Goal: Information Seeking & Learning: Learn about a topic

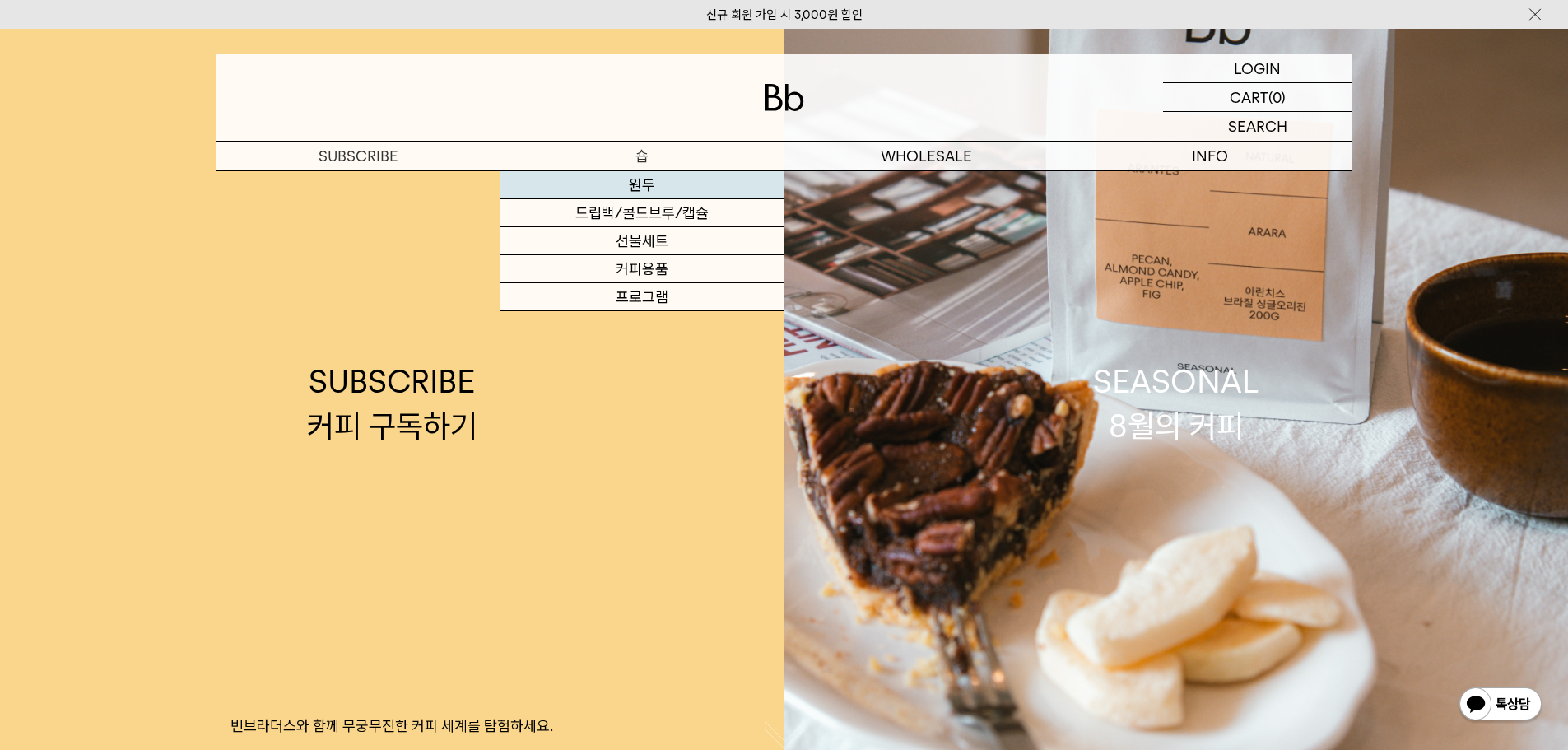
click at [609, 186] on link "원두" at bounding box center [643, 186] width 284 height 28
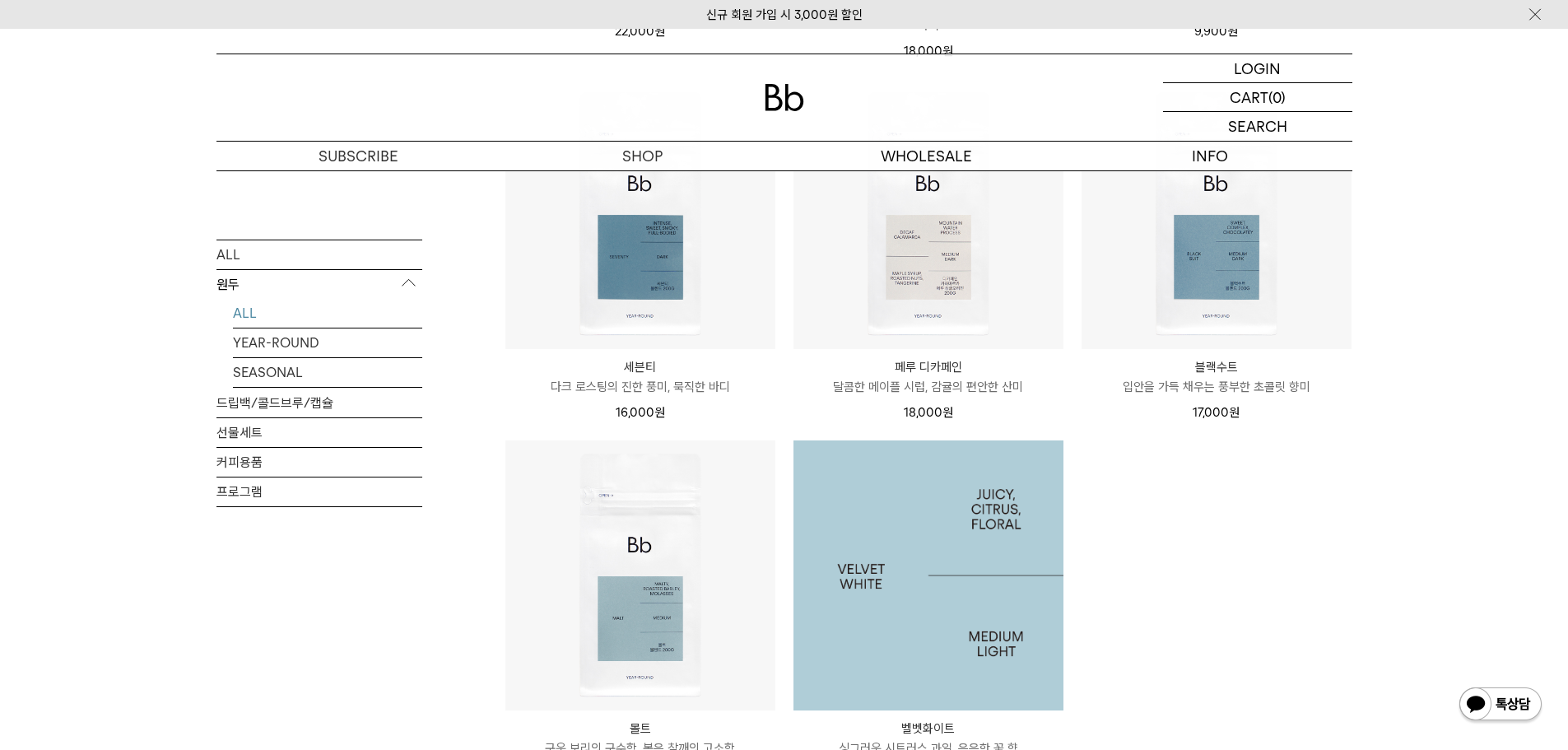
scroll to position [1071, 0]
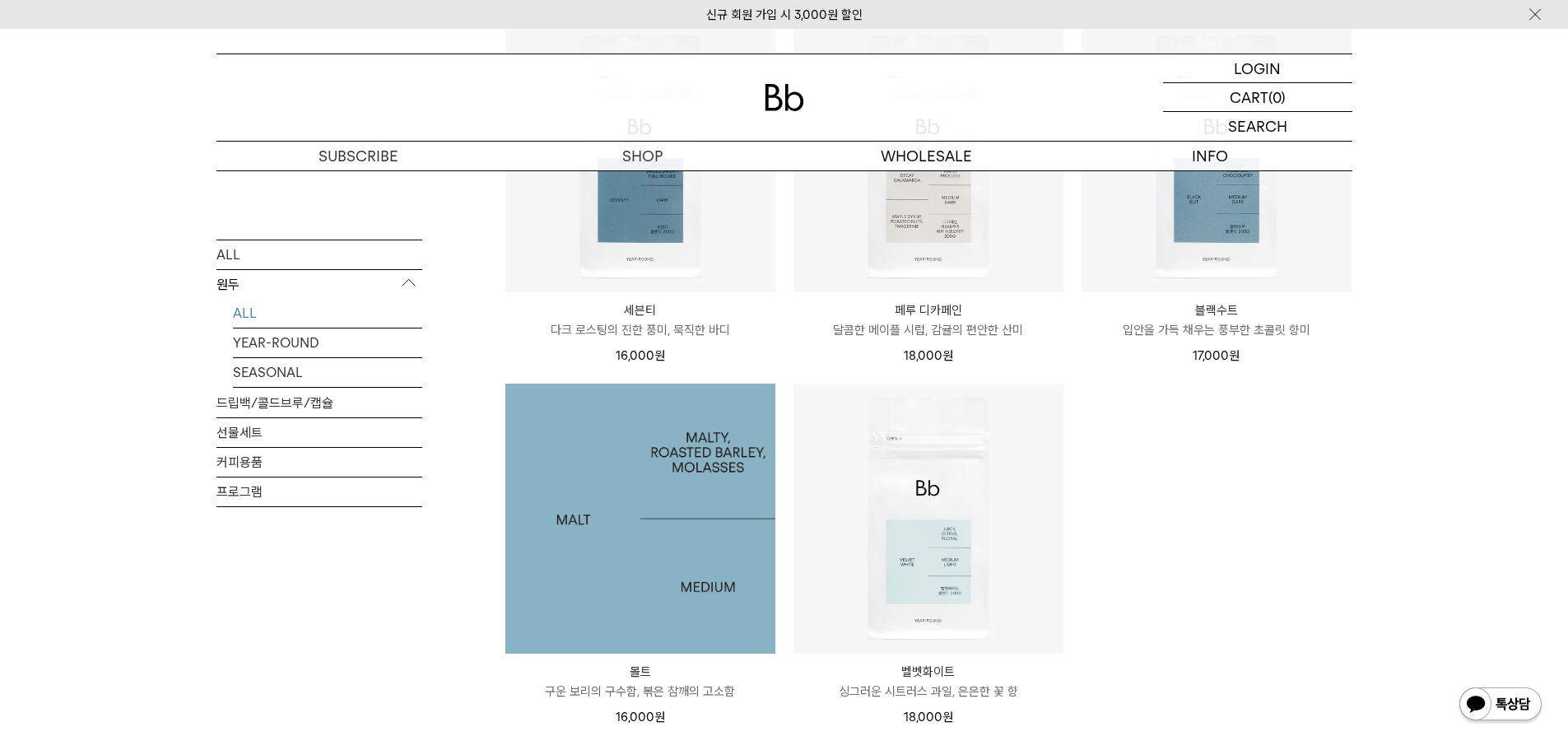
click at [705, 527] on img at bounding box center [640, 518] width 270 height 271
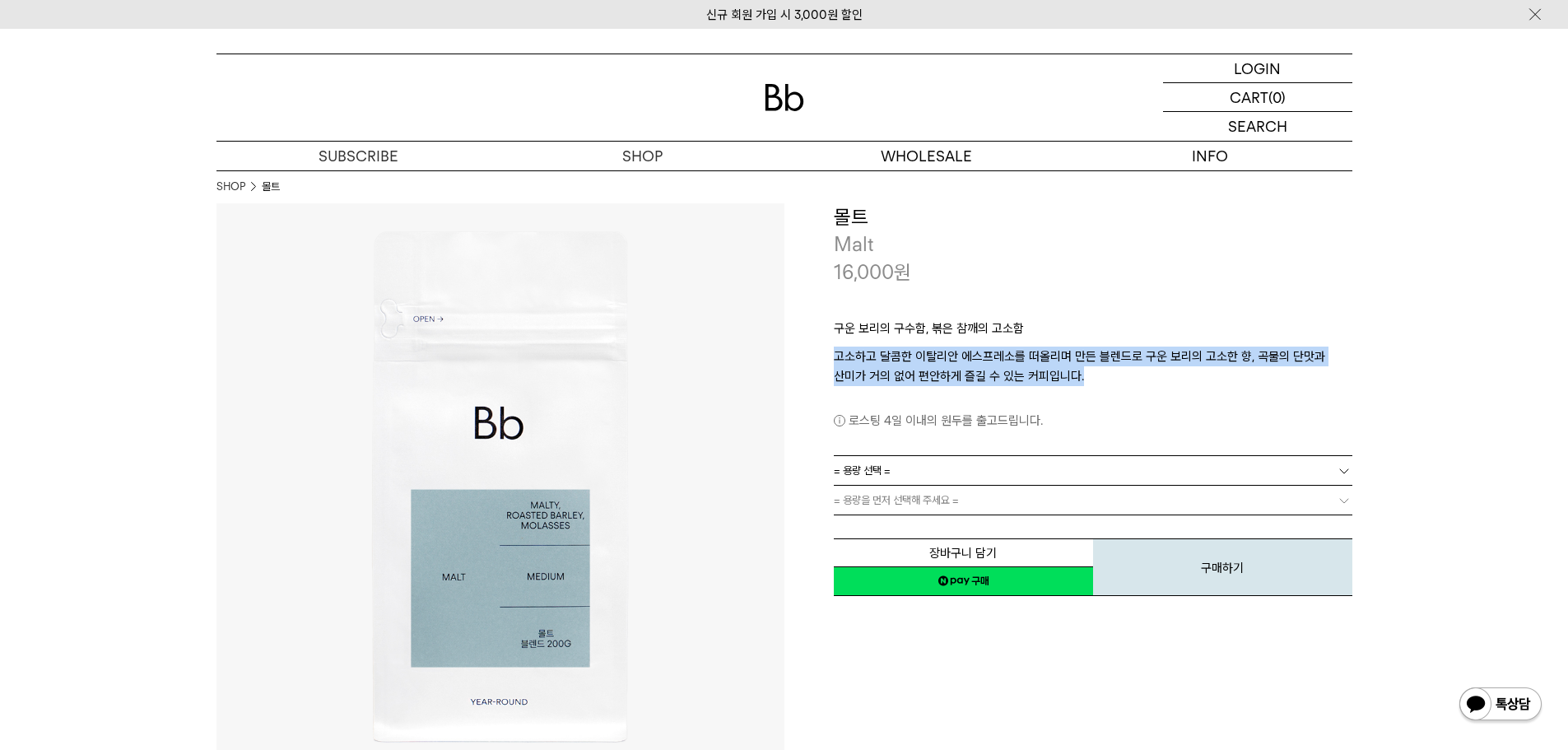
drag, startPoint x: 833, startPoint y: 357, endPoint x: 1092, endPoint y: 375, distance: 259.6
click at [1092, 375] on p "고소하고 달콤한 이탈리안 에스프레소를 떠올리며 만든 블렌드로 구운 보리의 고소한 향, 곡물의 단맛과 산미가 거의 없어 편안하게 즐길 수 있는 …" at bounding box center [1094, 367] width 519 height 40
copy p "고소하고 달콤한 이탈리안 에스프레소를 떠올리며 만든 블렌드로 구운 보리의 고소한 향, 곡물의 단맛과 산미가 거의 없어 편안하게 즐길 수 있는 …"
click at [928, 362] on p "고소하고 달콤한 이탈리안 에스프레소를 떠올리며 만든 블렌드로 구운 보리의 고소한 향, 곡물의 단맛과 산미가 거의 없어 편안하게 즐길 수 있는 …" at bounding box center [1094, 367] width 519 height 40
drag, startPoint x: 914, startPoint y: 361, endPoint x: 1151, endPoint y: 374, distance: 237.4
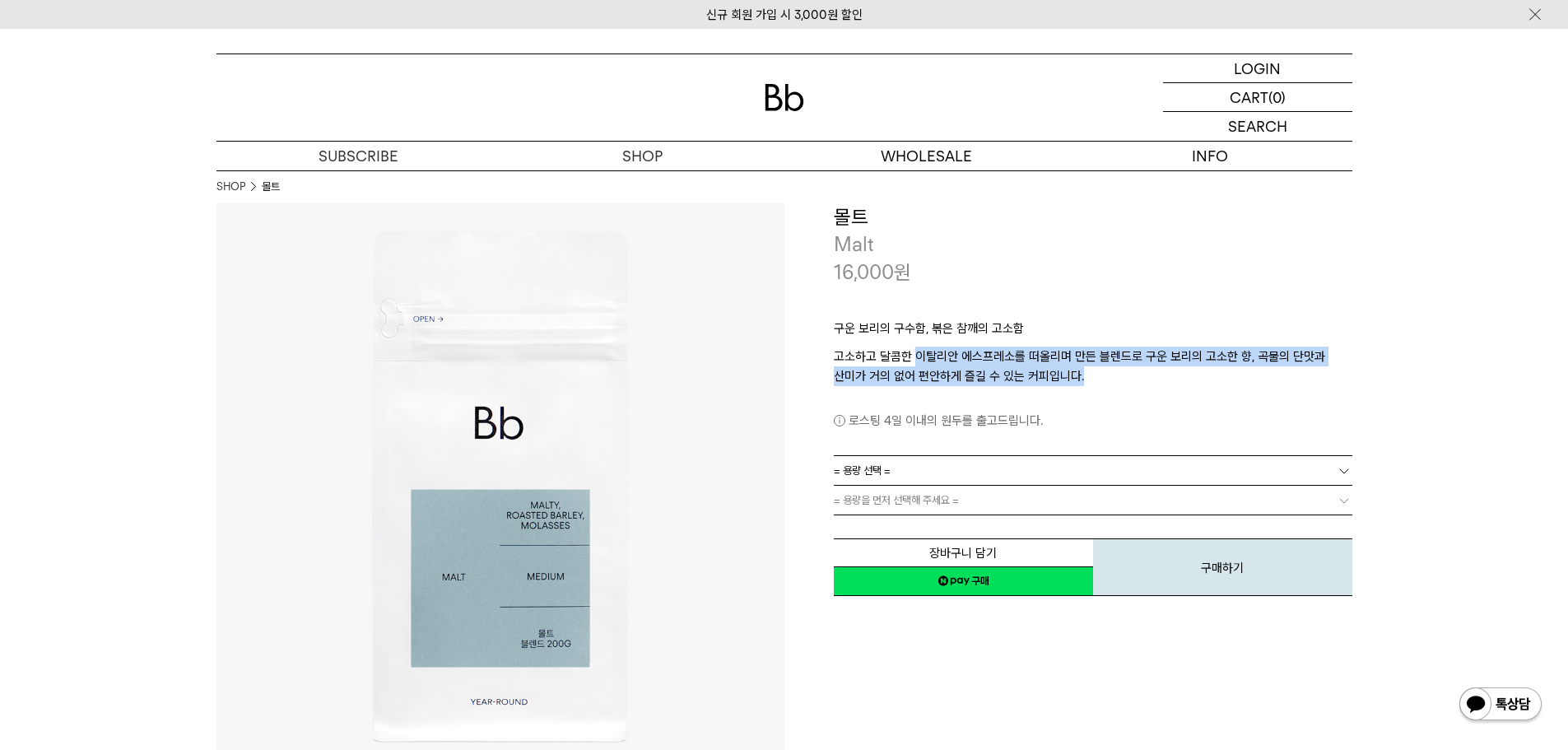
click at [1151, 374] on p "고소하고 달콤한 이탈리안 에스프레소를 떠올리며 만든 블렌드로 구운 보리의 고소한 향, 곡물의 단맛과 산미가 거의 없어 편안하게 즐길 수 있는 …" at bounding box center [1094, 367] width 519 height 40
copy p "이탈리안 에스프레소를 떠올리며 만든 블렌드로 구운 보리의 고소한 향, 곡물의 단맛과 산미가 거의 없어 편안하게 즐길 수 있는 커피입니다."
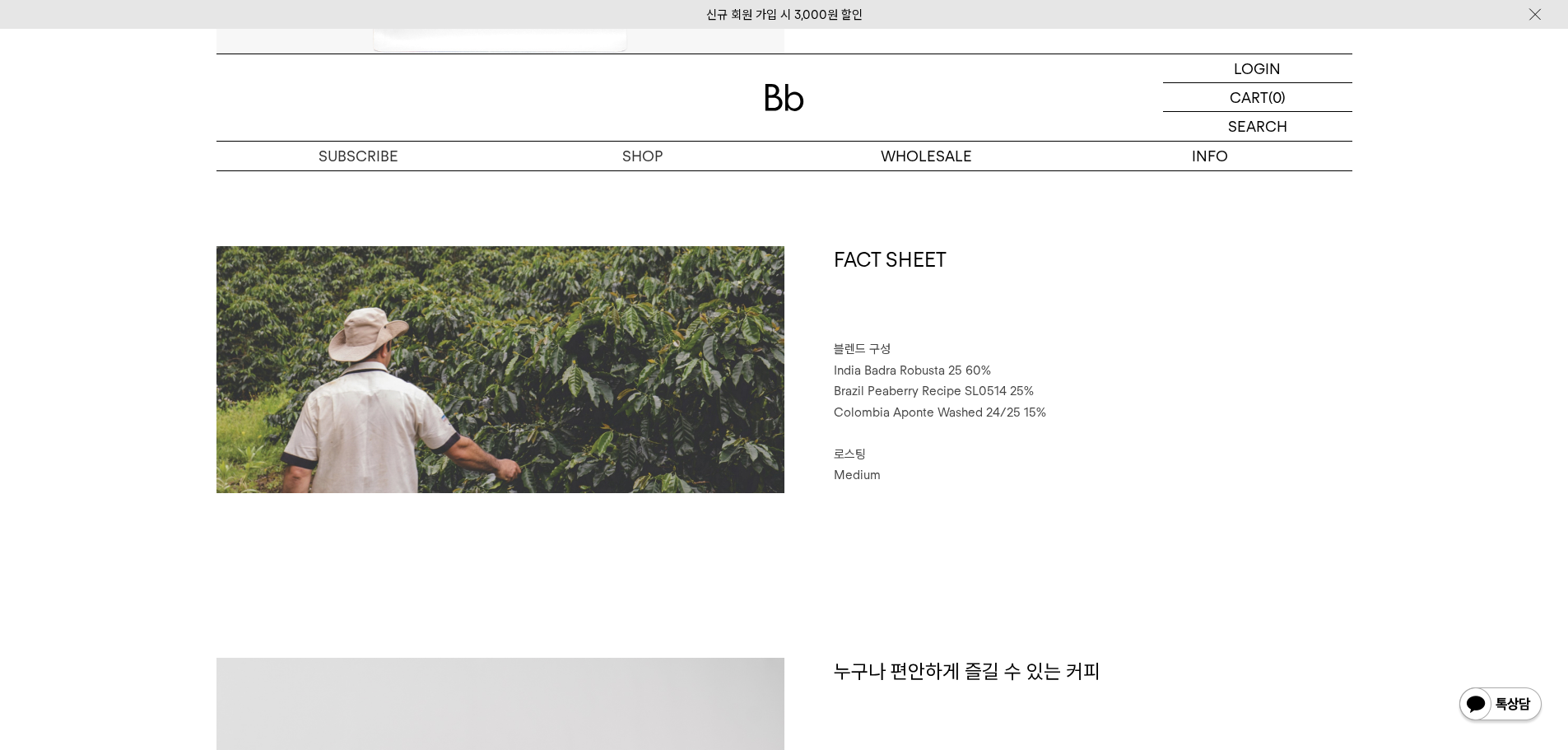
scroll to position [494, 0]
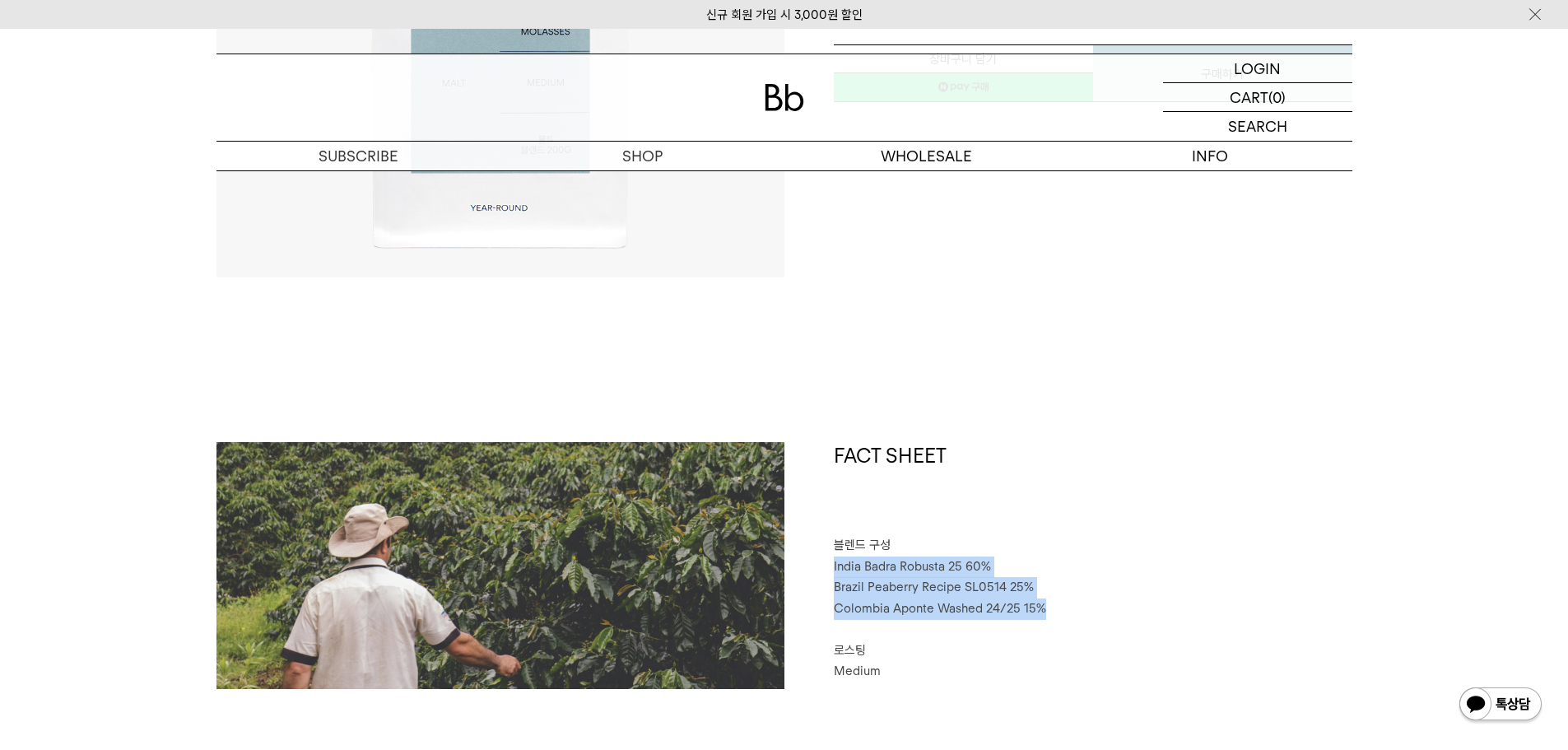
drag, startPoint x: 1051, startPoint y: 609, endPoint x: 834, endPoint y: 562, distance: 222.0
click at [834, 562] on div "FACT SHEET 블렌드 구성 India Badra Robusta 25 60% Brazil Peaberry Recipe SL0514 25% …" at bounding box center [1068, 565] width 568 height 247
copy div "India Badra Robusta 25 60% Brazil Peaberry Recipe SL0514 25% Colombia Aponte Wa…"
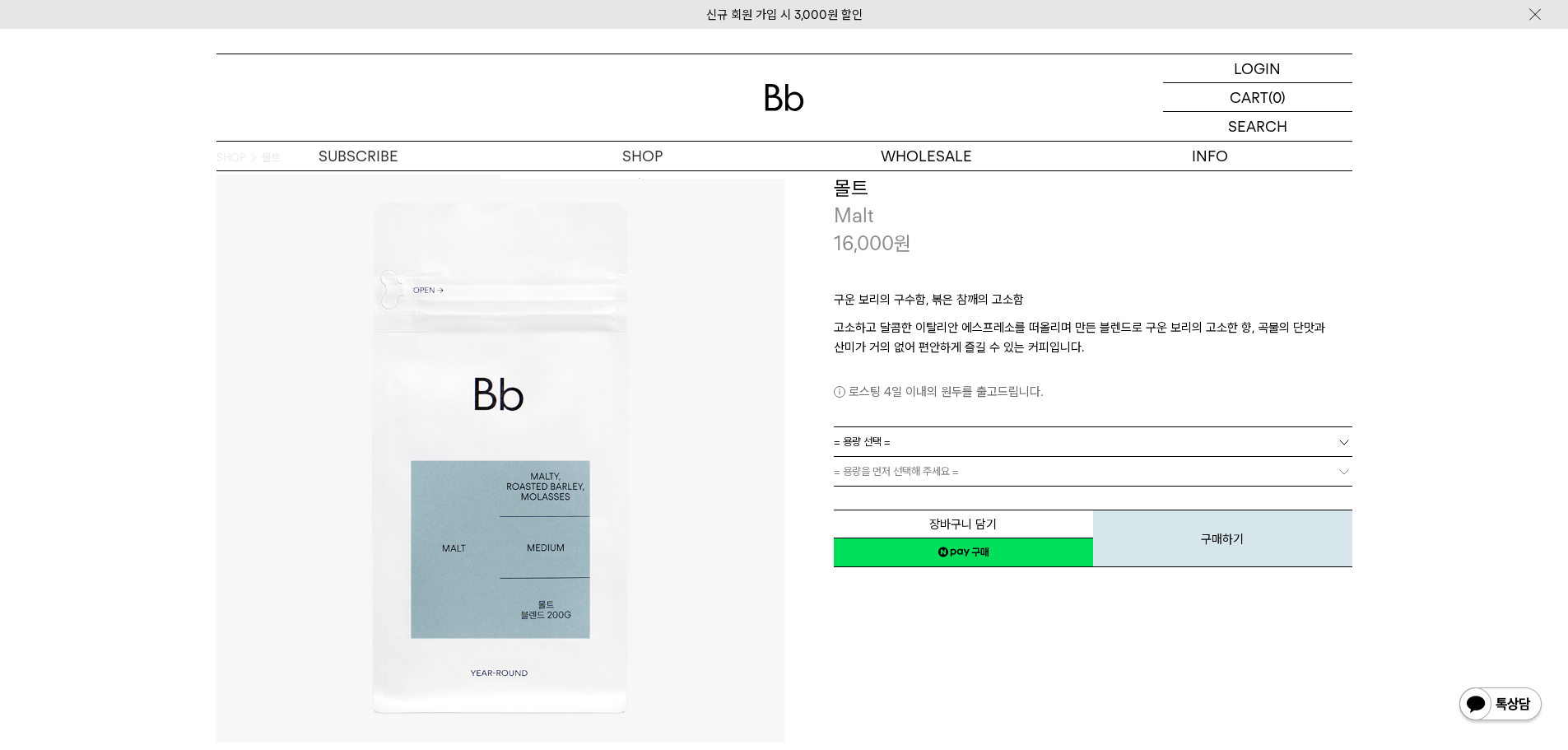
scroll to position [0, 0]
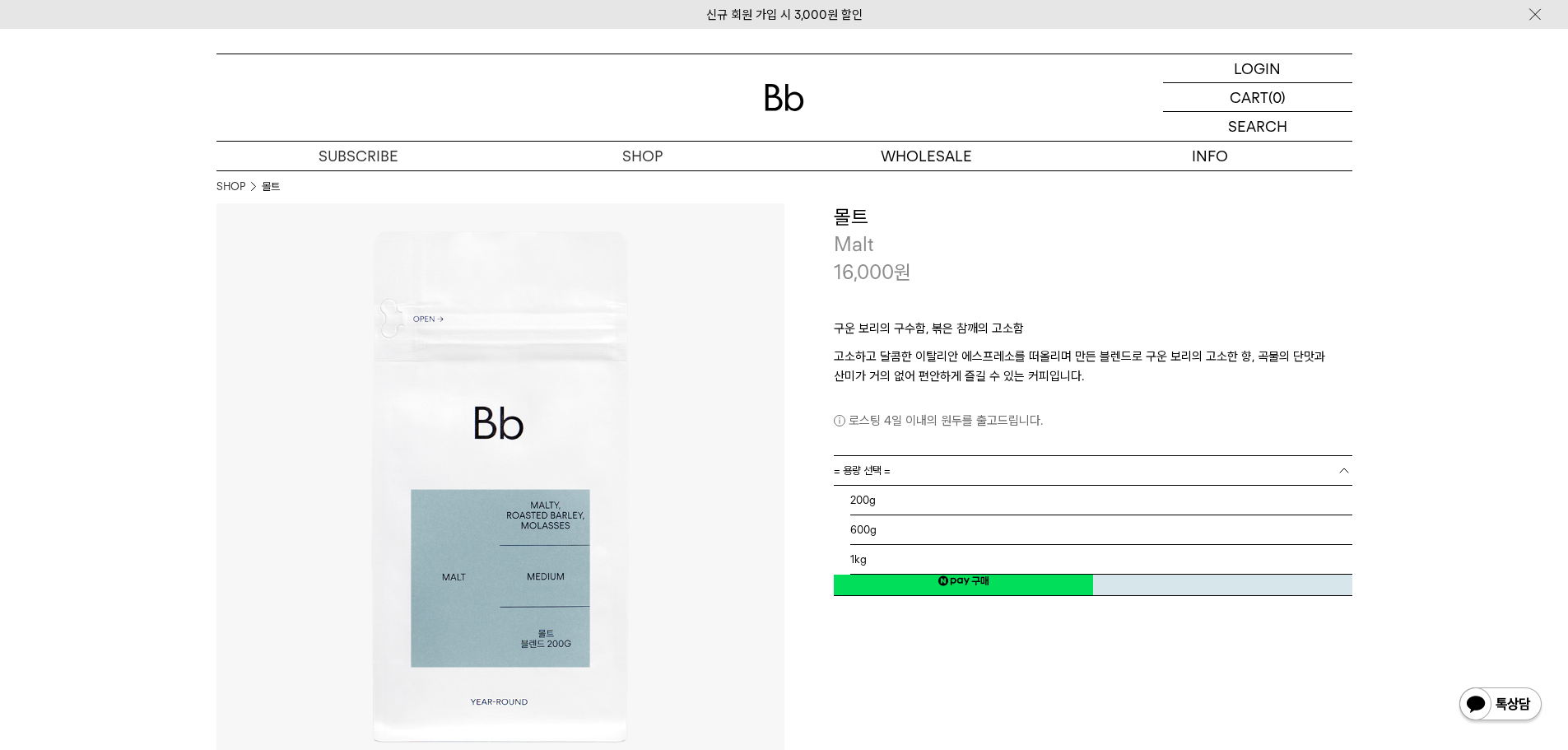
click at [902, 476] on link "= 용량 선택 =" at bounding box center [1094, 470] width 519 height 29
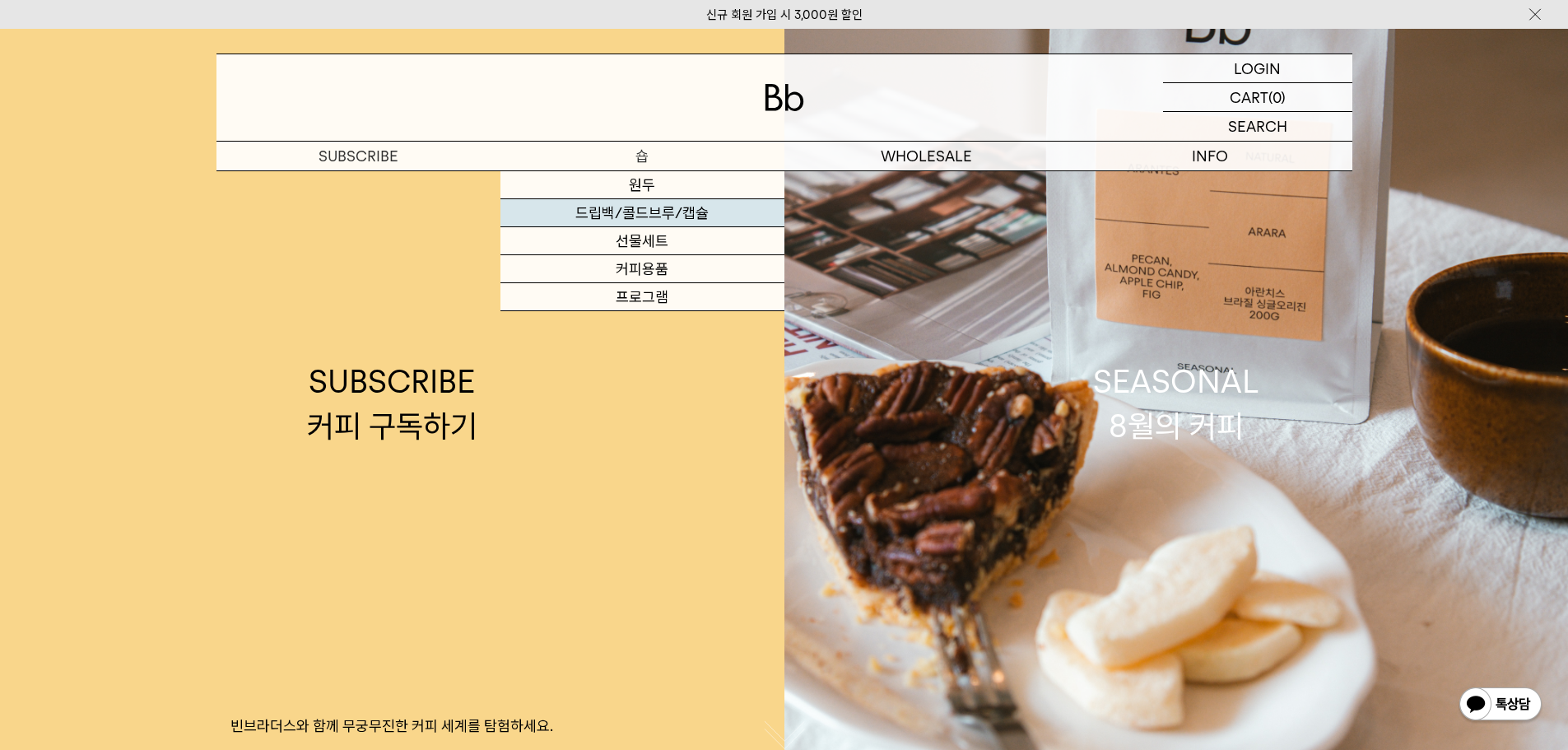
click at [640, 220] on link "드립백/콜드브루/캡슐" at bounding box center [643, 214] width 284 height 28
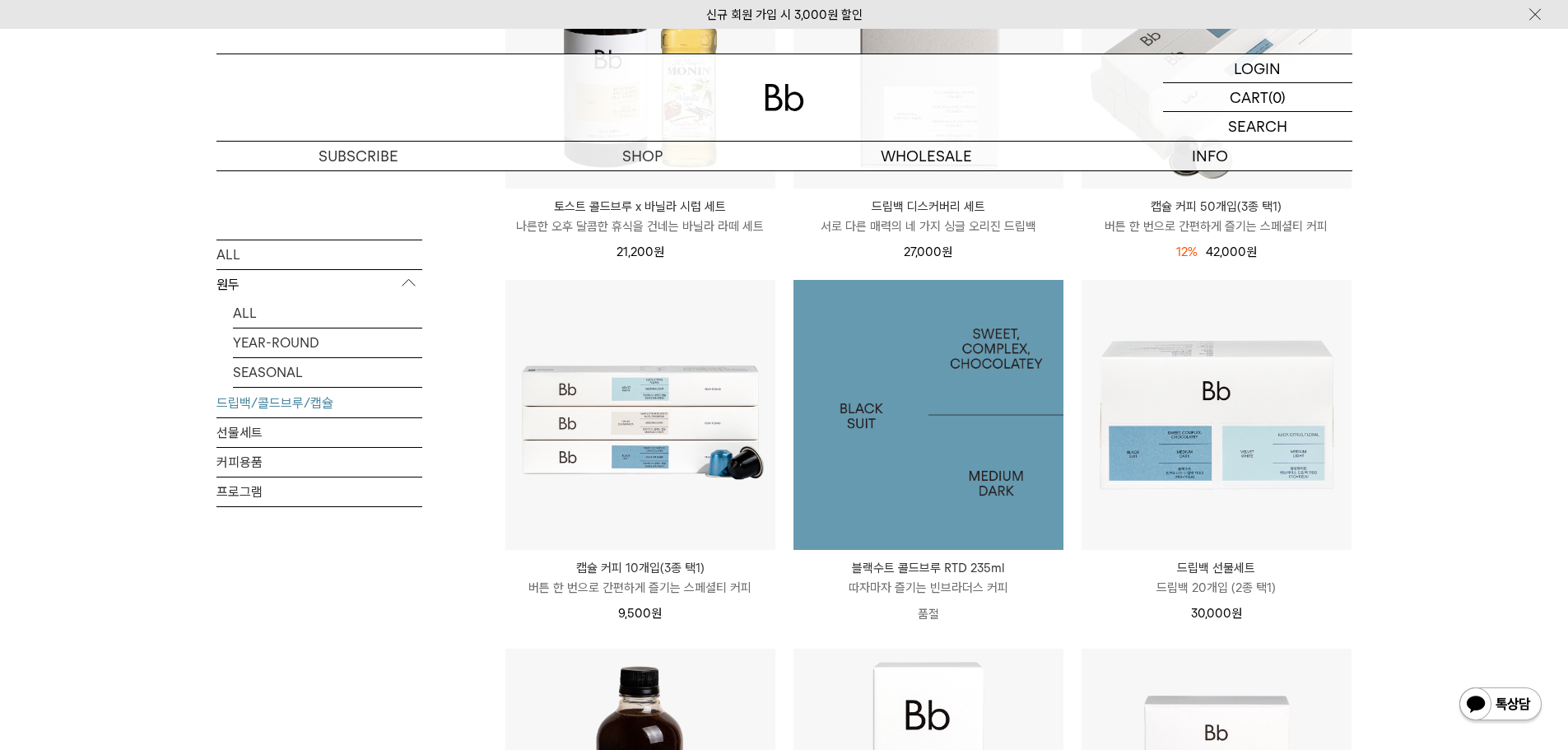
scroll to position [165, 0]
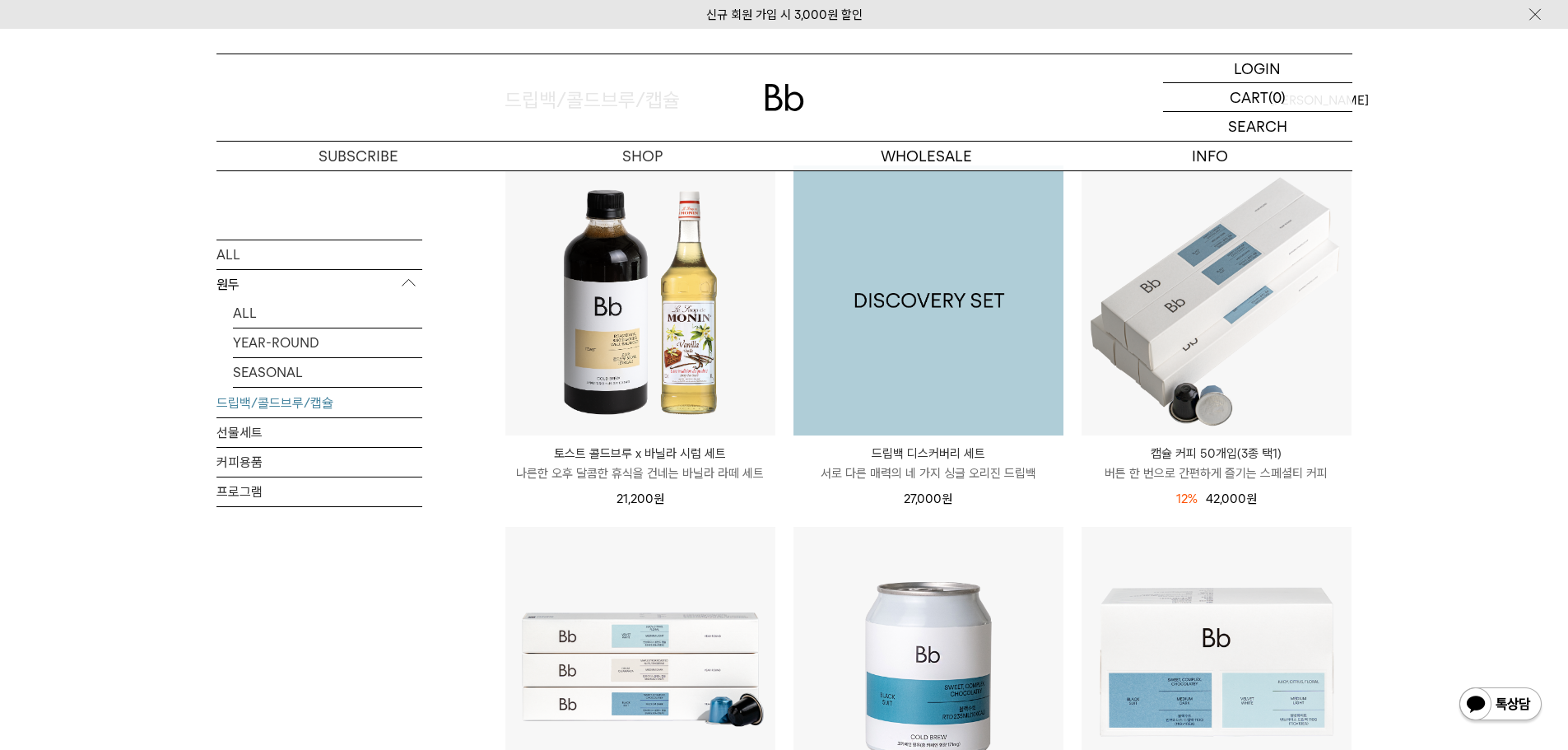
click at [974, 350] on img at bounding box center [928, 301] width 270 height 271
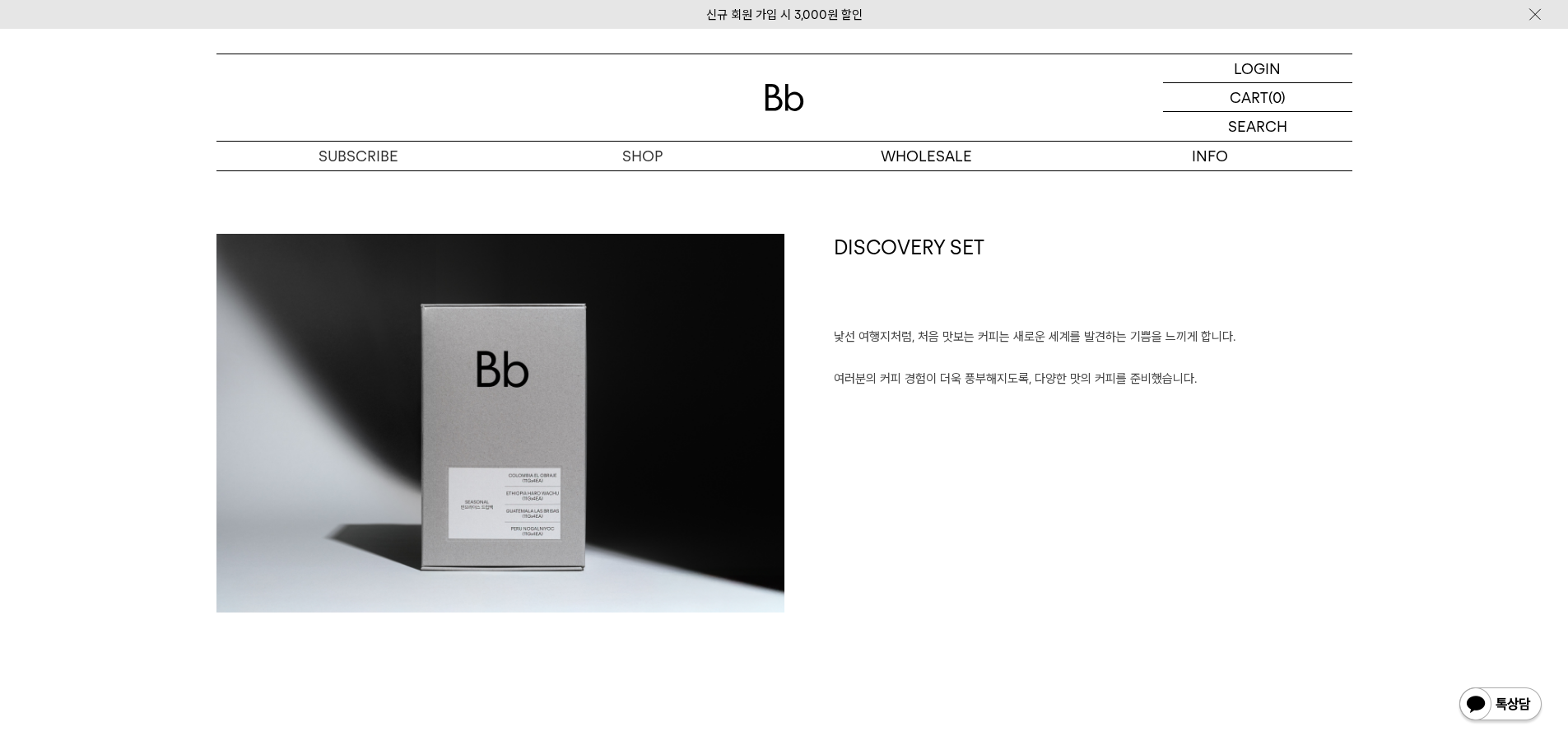
scroll to position [741, 0]
